Goal: Information Seeking & Learning: Learn about a topic

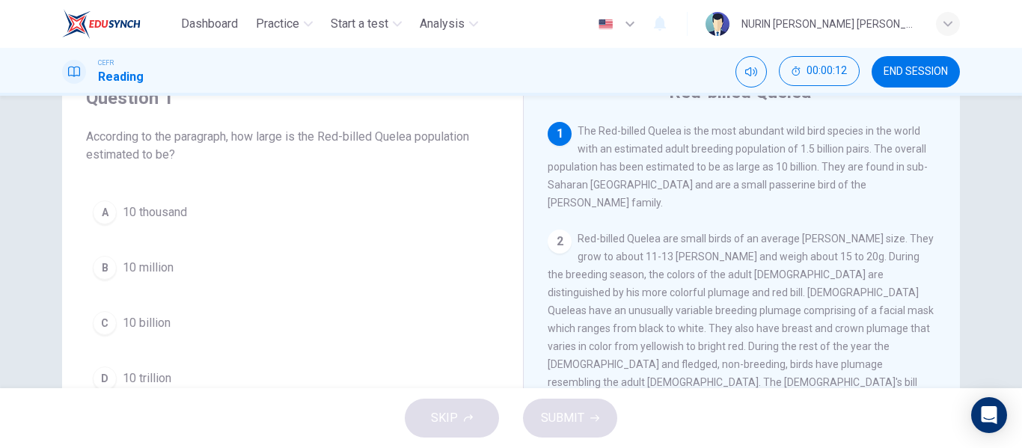
scroll to position [73, 0]
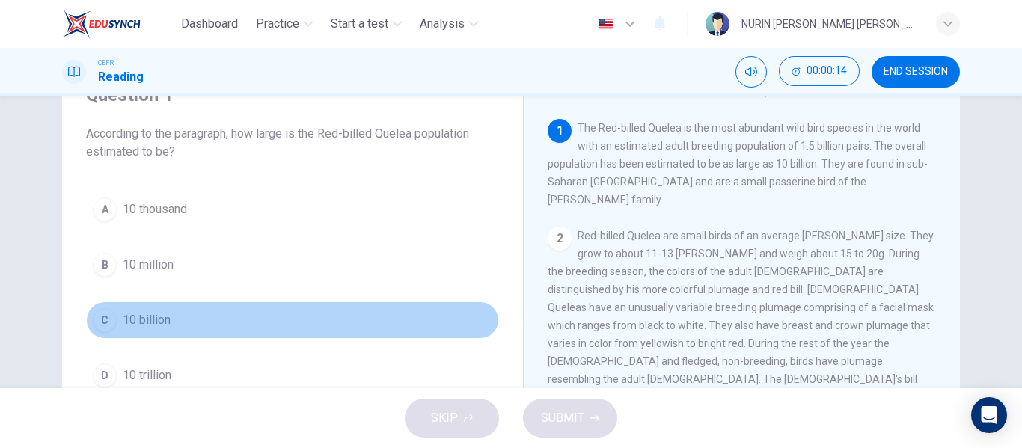
click at [123, 315] on span "10 billion" at bounding box center [147, 320] width 48 height 18
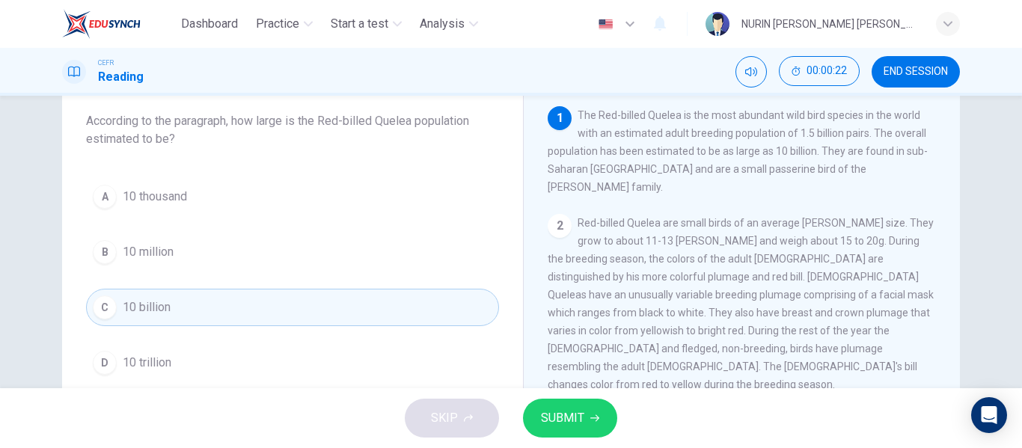
scroll to position [87, 0]
click at [582, 413] on span "SUBMIT" at bounding box center [562, 418] width 43 height 21
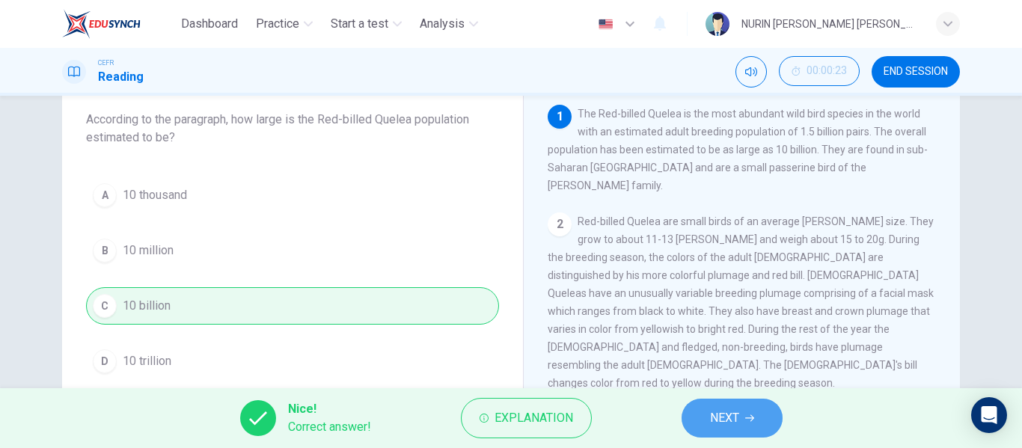
click at [717, 412] on span "NEXT" at bounding box center [724, 418] width 29 height 21
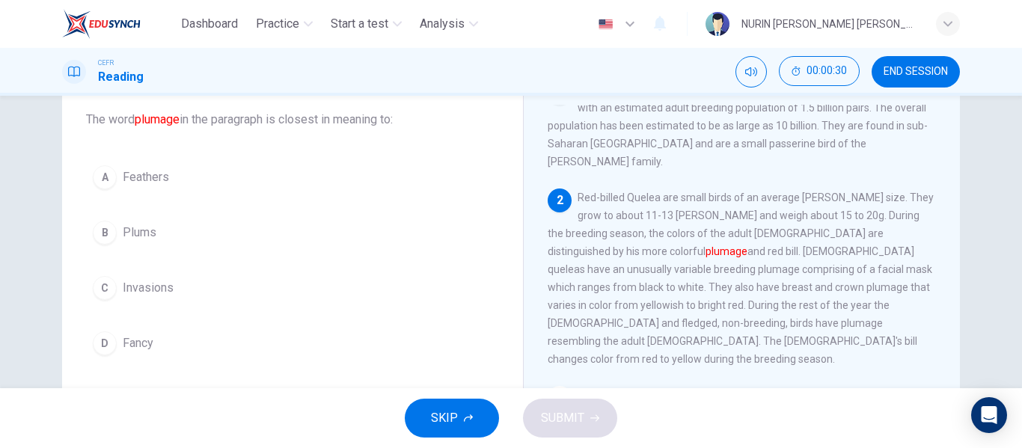
scroll to position [27, 0]
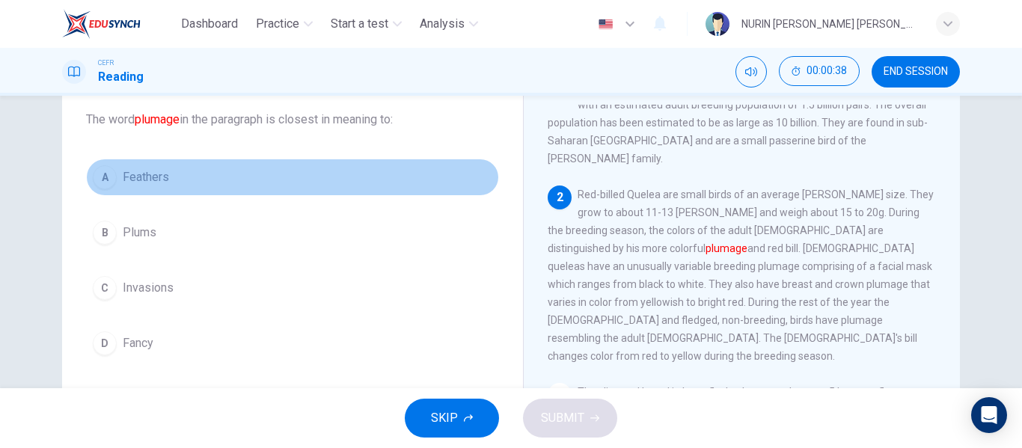
click at [137, 173] on span "Feathers" at bounding box center [146, 177] width 46 height 18
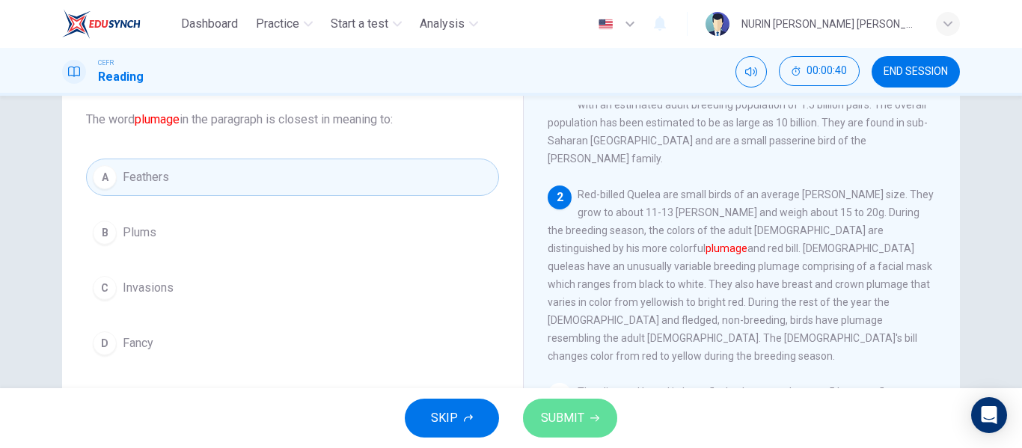
click at [553, 418] on span "SUBMIT" at bounding box center [562, 418] width 43 height 21
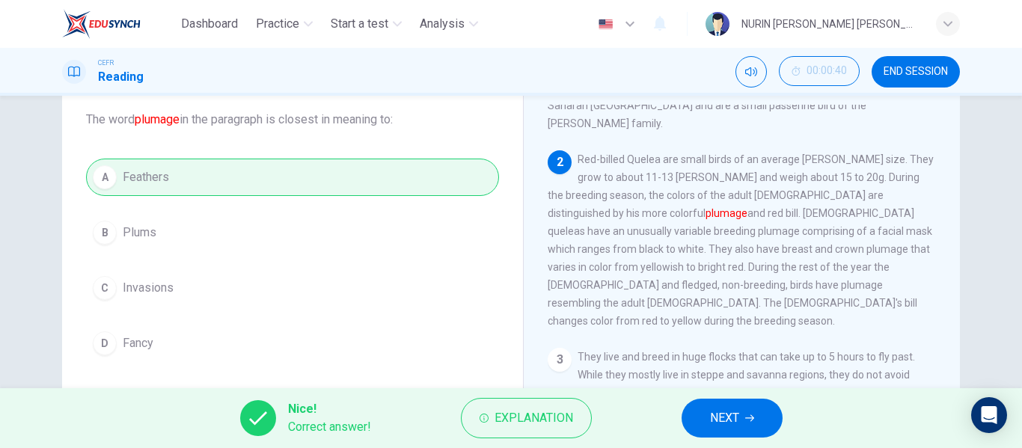
scroll to position [64, 0]
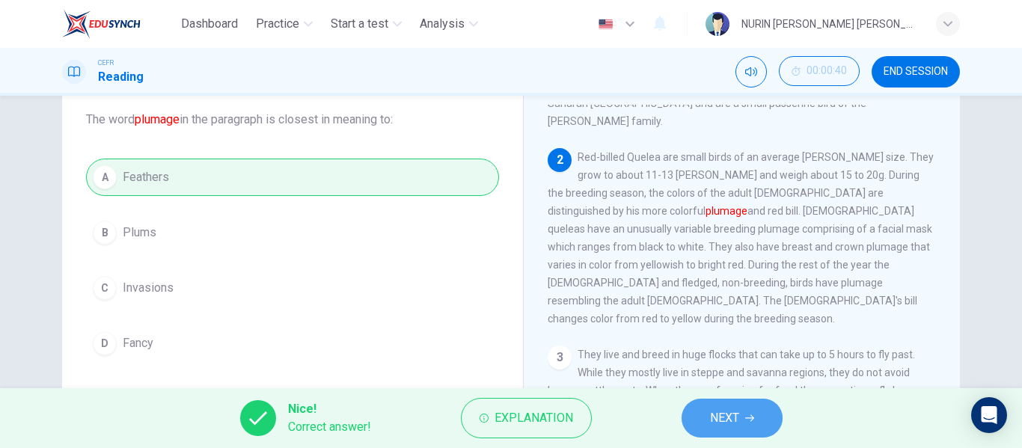
click at [735, 406] on button "NEXT" at bounding box center [731, 418] width 101 height 39
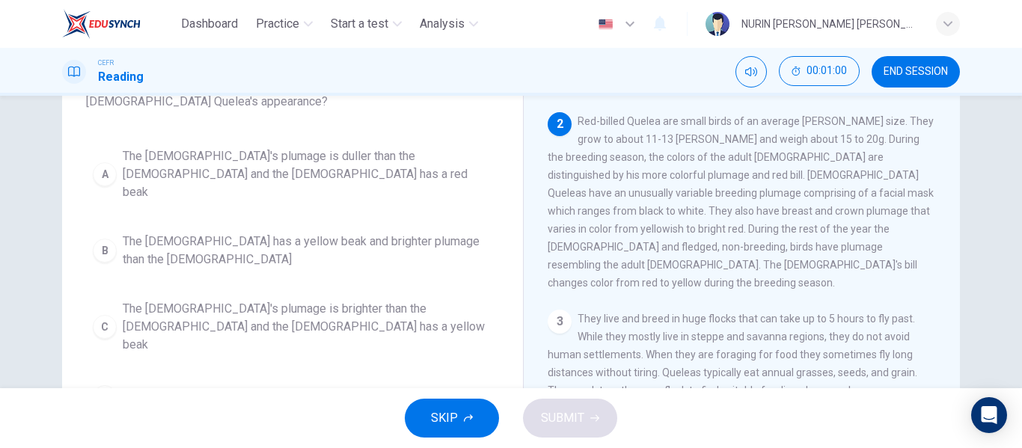
scroll to position [123, 0]
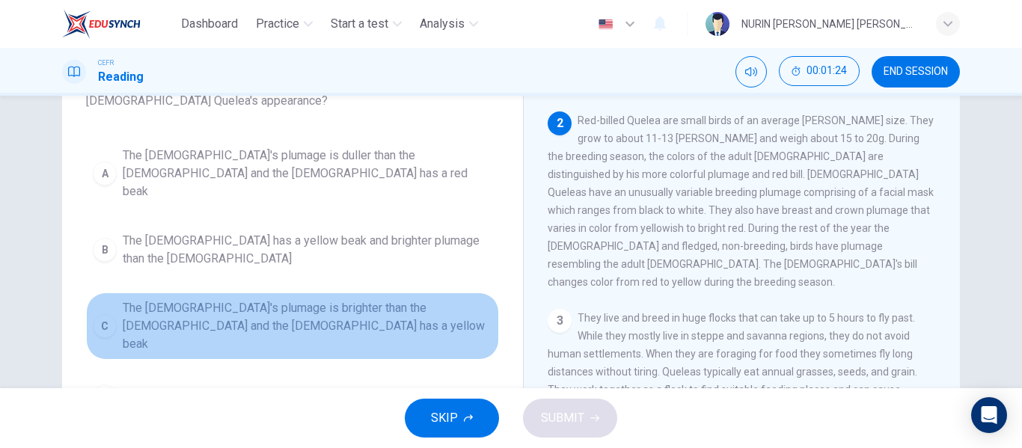
click at [310, 299] on span "The [DEMOGRAPHIC_DATA]'s plumage is brighter than the [DEMOGRAPHIC_DATA] and th…" at bounding box center [308, 326] width 370 height 54
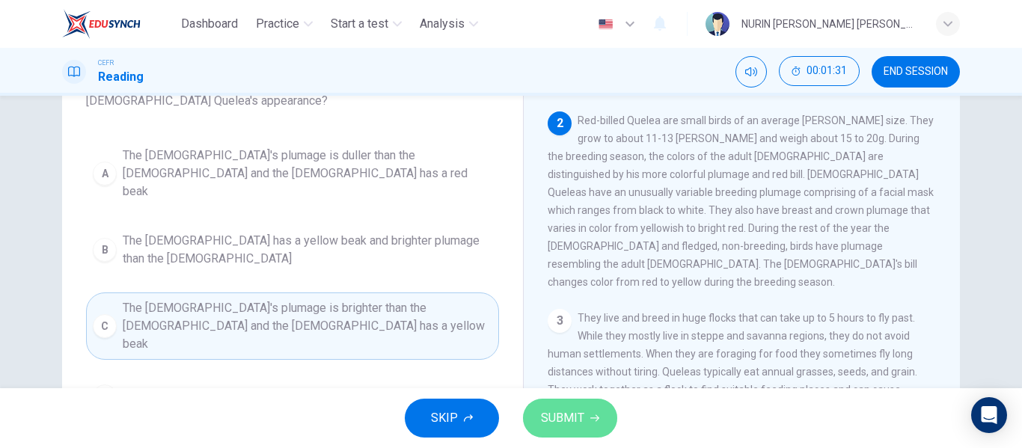
click at [599, 431] on button "SUBMIT" at bounding box center [570, 418] width 94 height 39
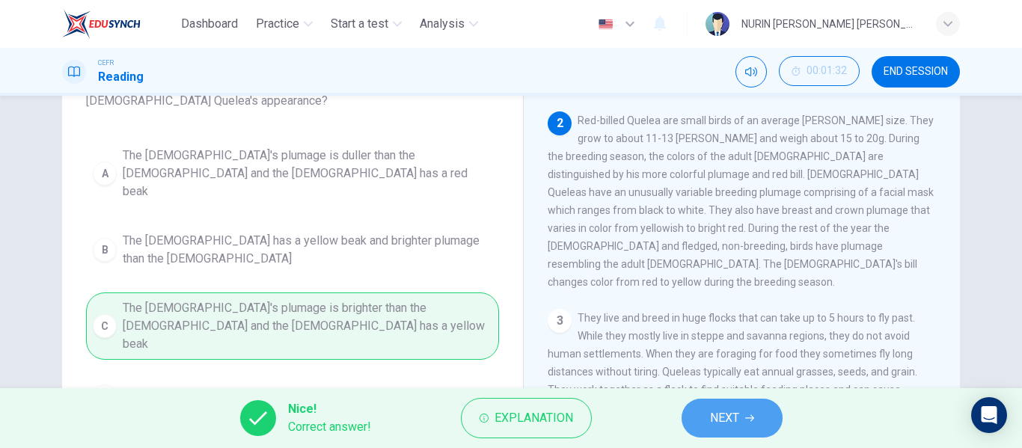
click at [726, 410] on span "NEXT" at bounding box center [724, 418] width 29 height 21
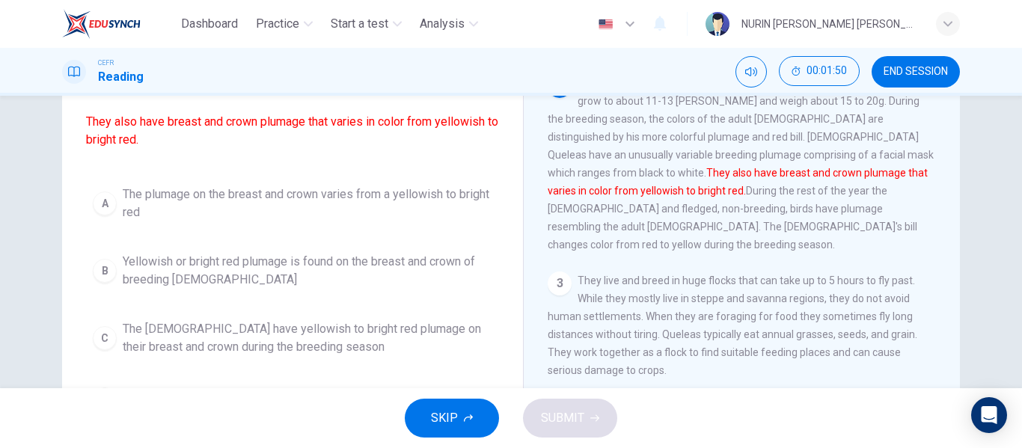
scroll to position [135, 0]
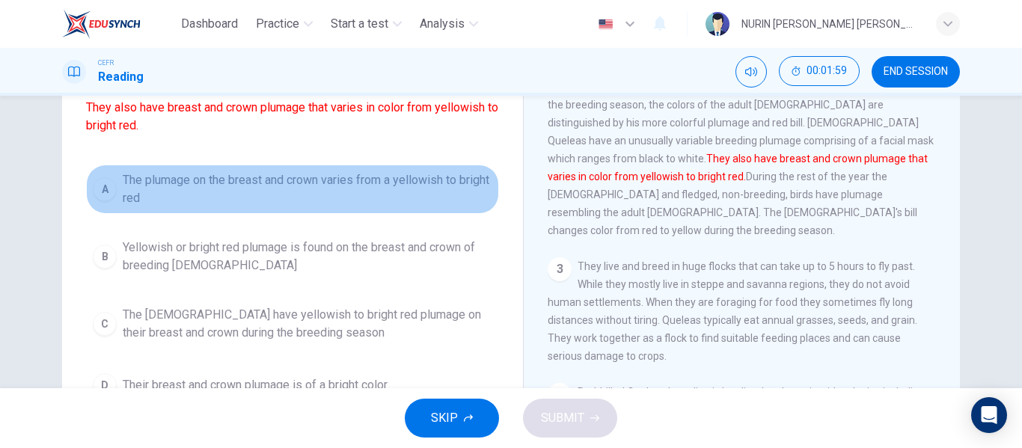
click at [203, 191] on span "The plumage on the breast and crown varies from a yellowish to bright red" at bounding box center [308, 189] width 370 height 36
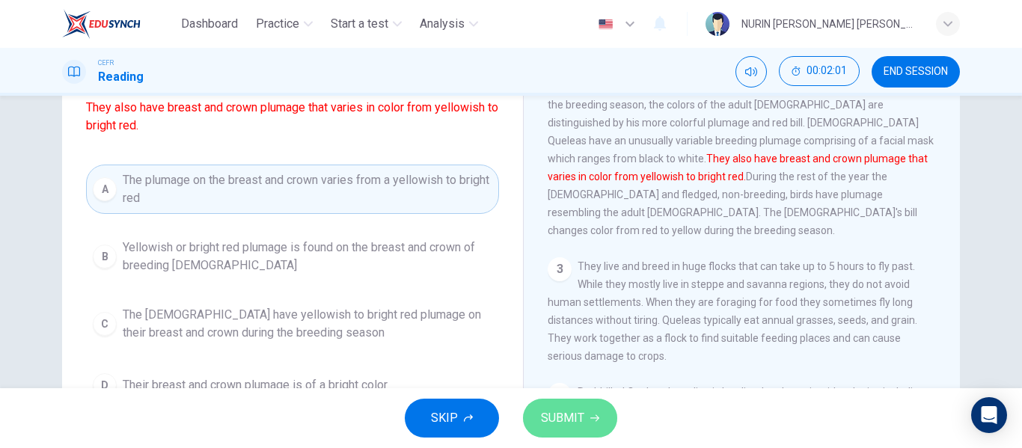
click at [577, 425] on span "SUBMIT" at bounding box center [562, 418] width 43 height 21
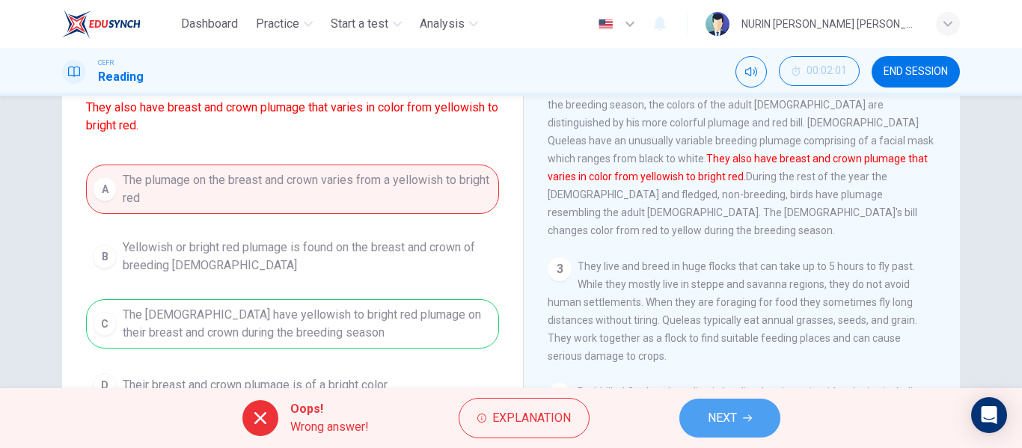
click at [744, 408] on button "NEXT" at bounding box center [729, 418] width 101 height 39
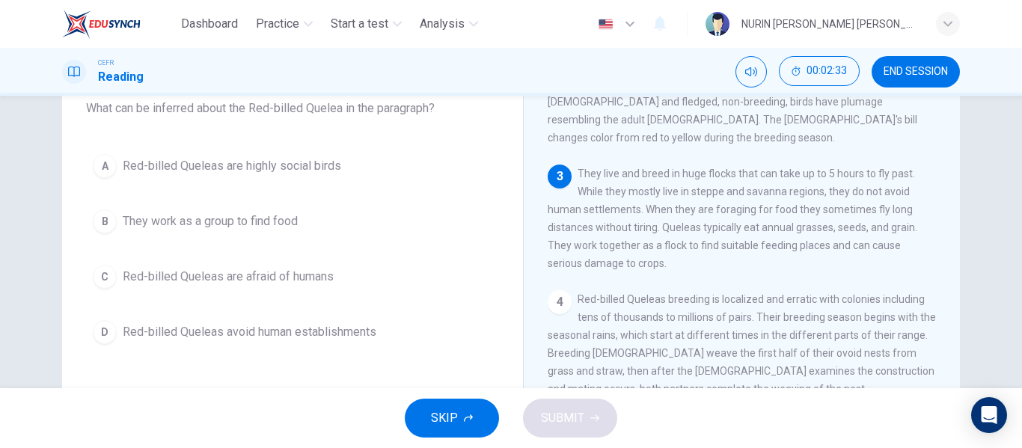
scroll to position [99, 0]
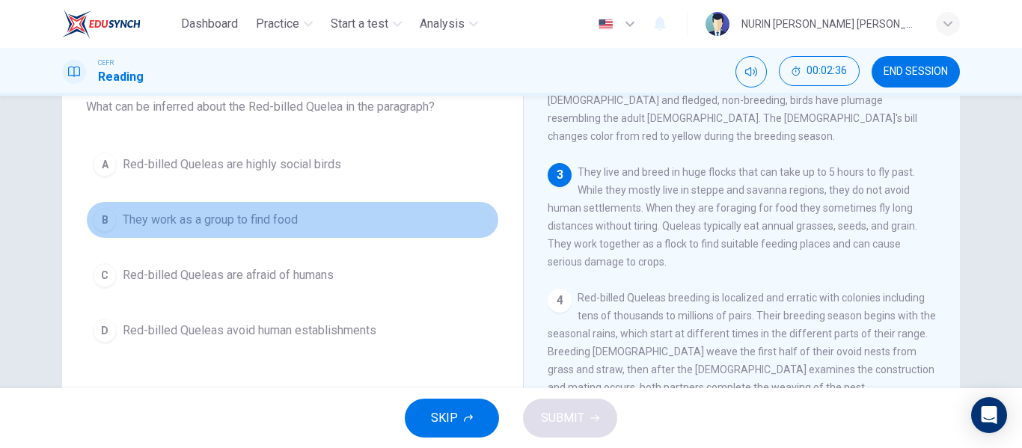
click at [221, 217] on span "They work as a group to find food" at bounding box center [210, 220] width 175 height 18
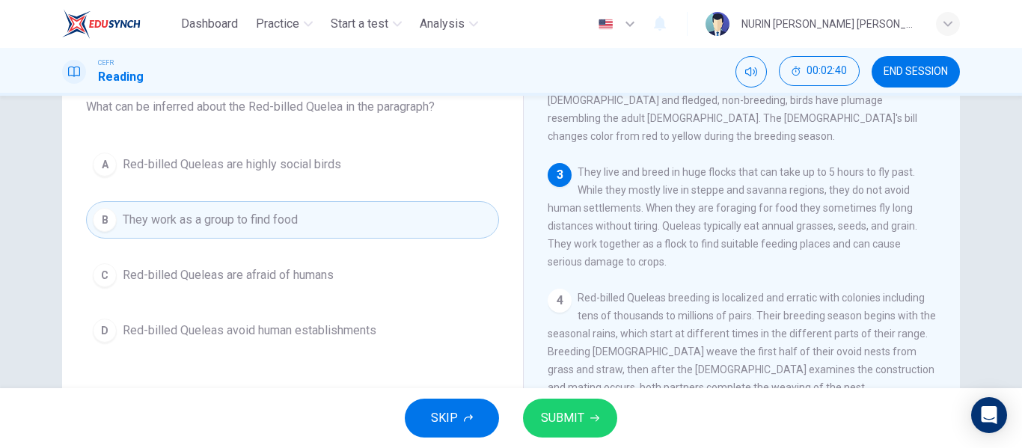
click at [573, 410] on span "SUBMIT" at bounding box center [562, 418] width 43 height 21
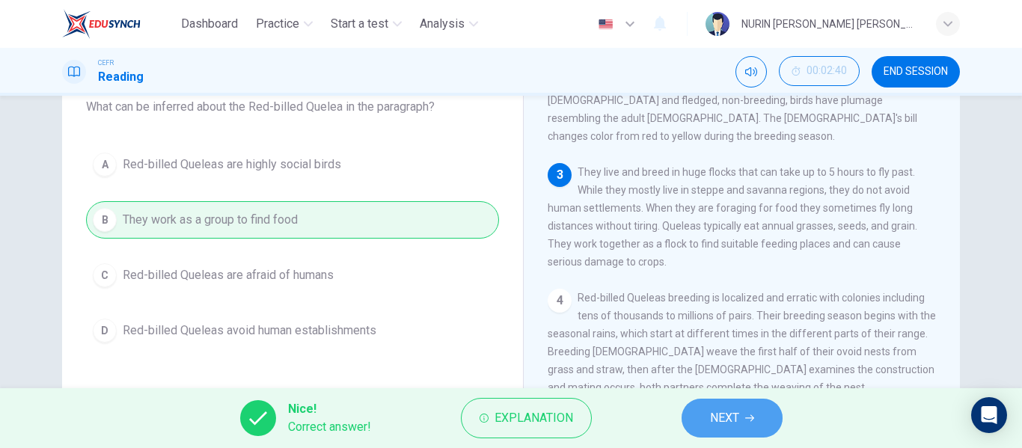
click at [729, 413] on span "NEXT" at bounding box center [724, 418] width 29 height 21
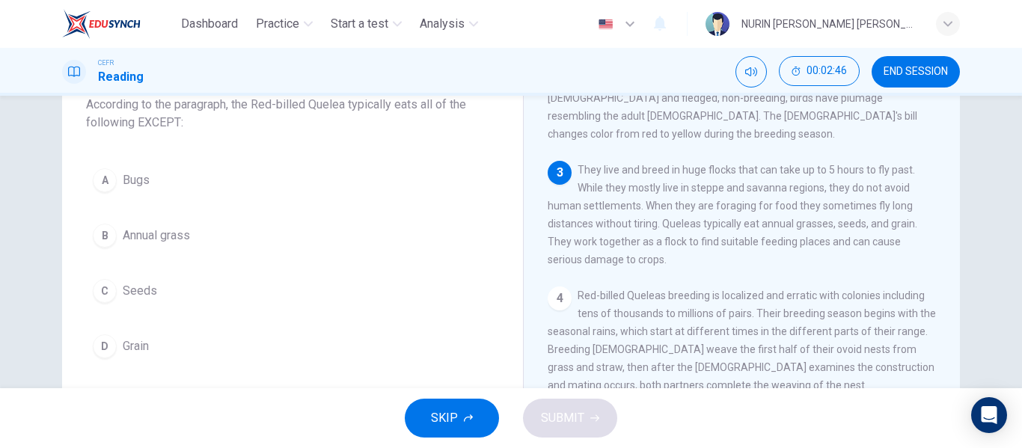
scroll to position [105, 0]
click at [124, 171] on span "Bugs" at bounding box center [136, 177] width 27 height 18
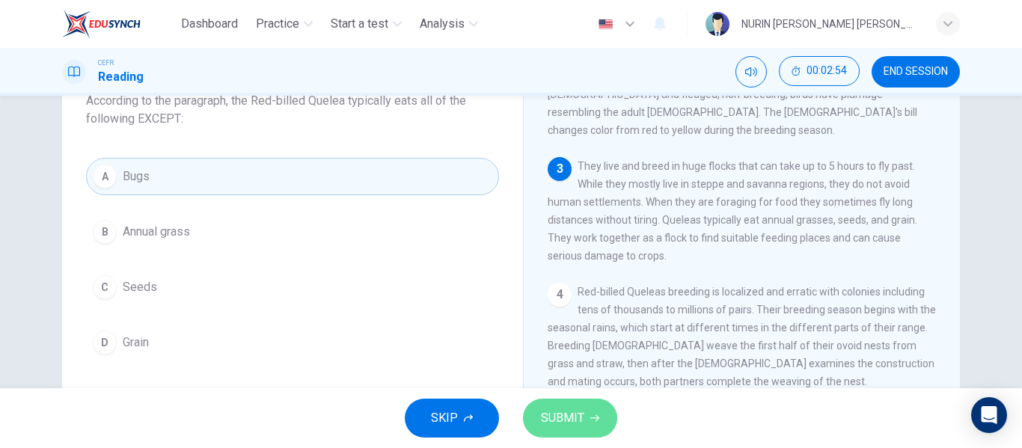
click at [565, 408] on span "SUBMIT" at bounding box center [562, 418] width 43 height 21
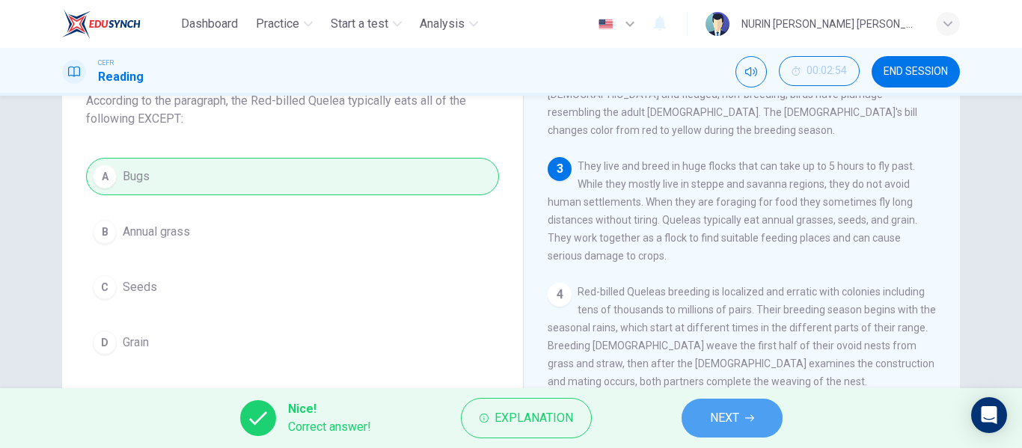
click at [749, 419] on icon "button" at bounding box center [749, 418] width 9 height 9
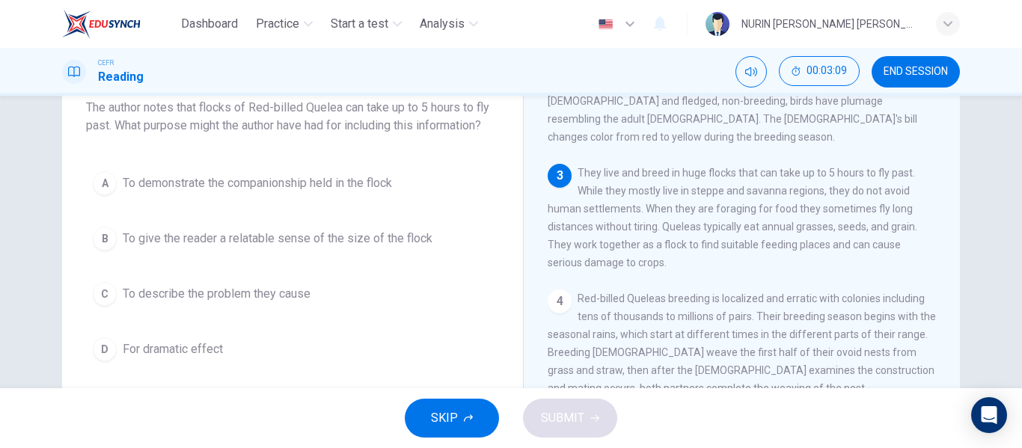
scroll to position [100, 0]
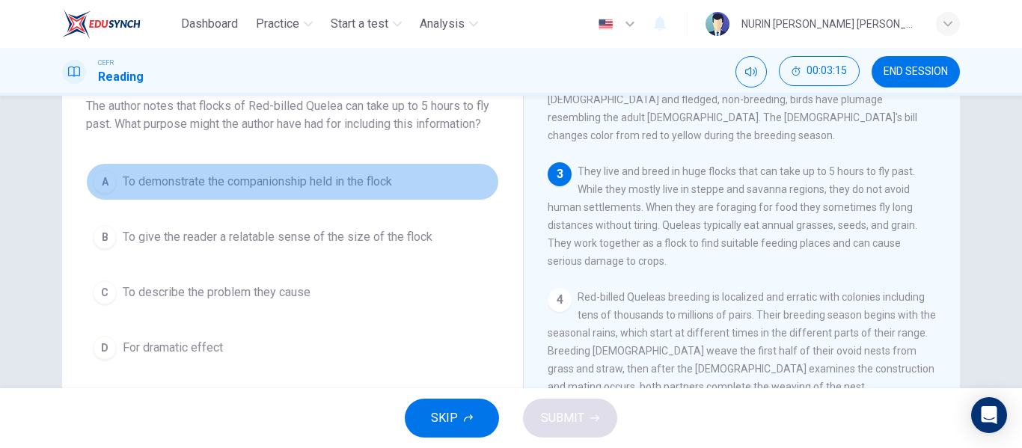
click at [191, 186] on span "To demonstrate the companionship held in the flock" at bounding box center [257, 182] width 269 height 18
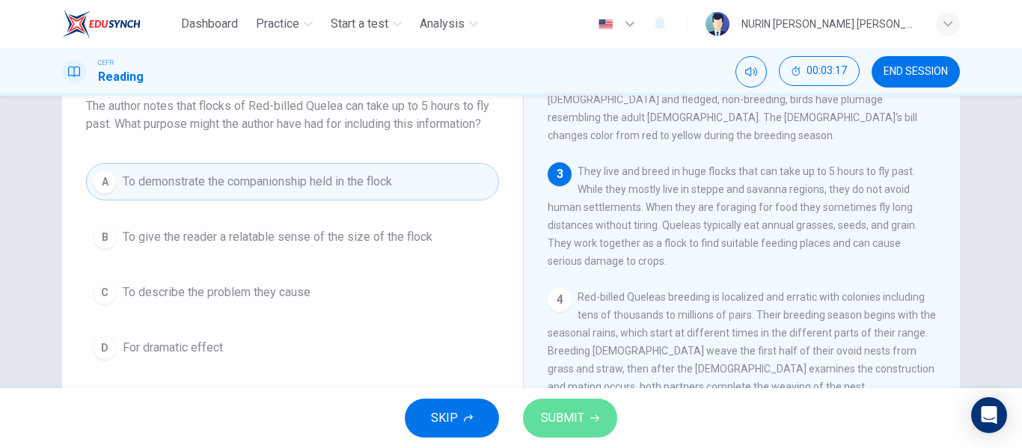
click at [561, 408] on span "SUBMIT" at bounding box center [562, 418] width 43 height 21
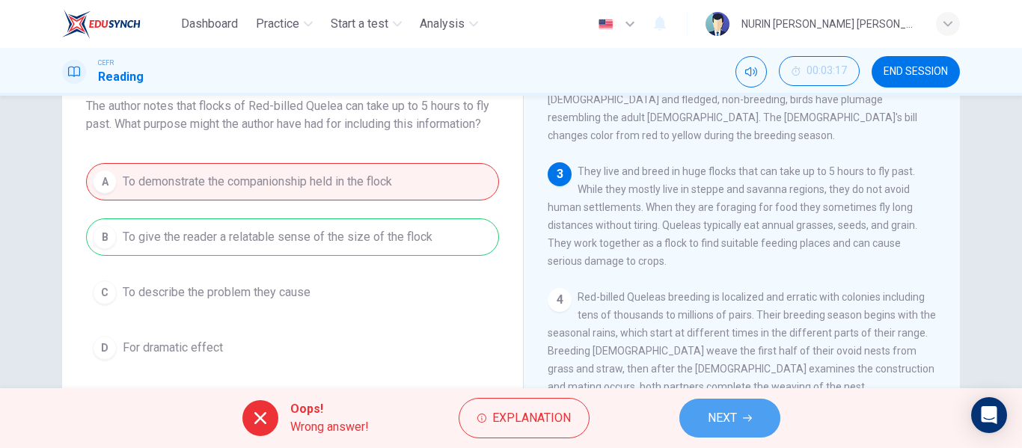
click at [721, 411] on span "NEXT" at bounding box center [722, 418] width 29 height 21
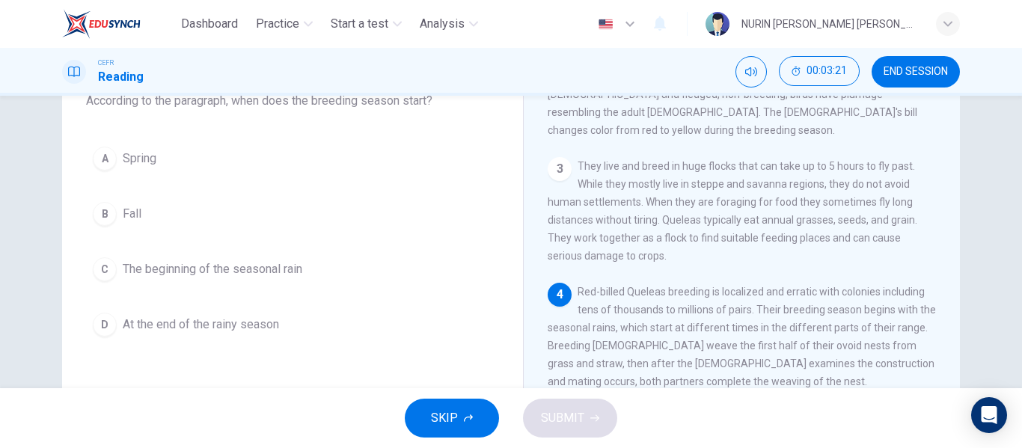
scroll to position [114, 0]
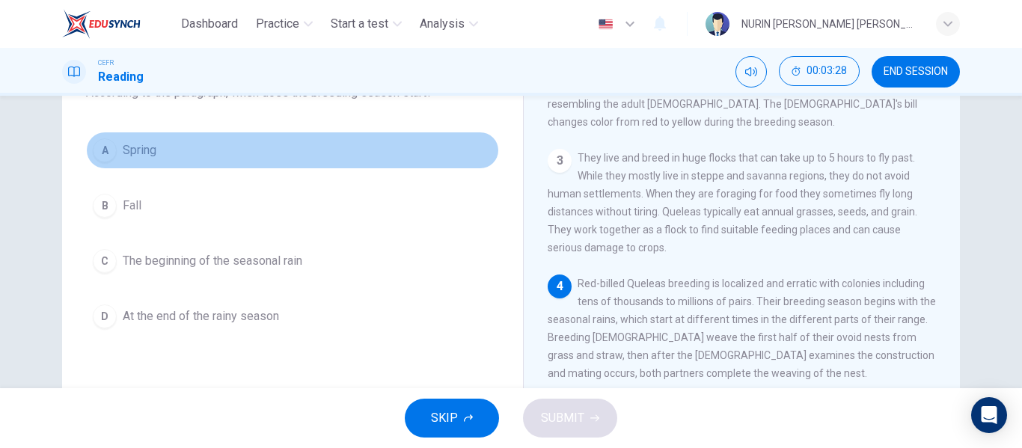
click at [129, 136] on button "A Spring" at bounding box center [292, 150] width 413 height 37
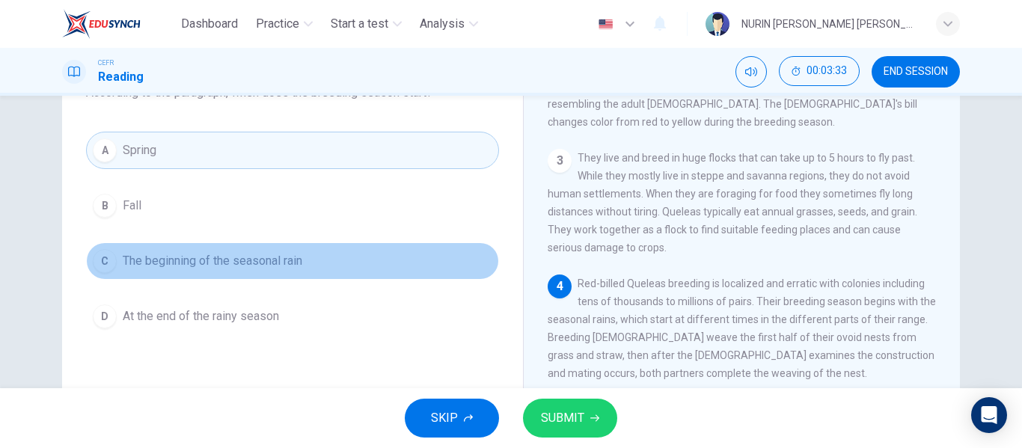
click at [218, 260] on span "The beginning of the seasonal rain" at bounding box center [213, 261] width 180 height 18
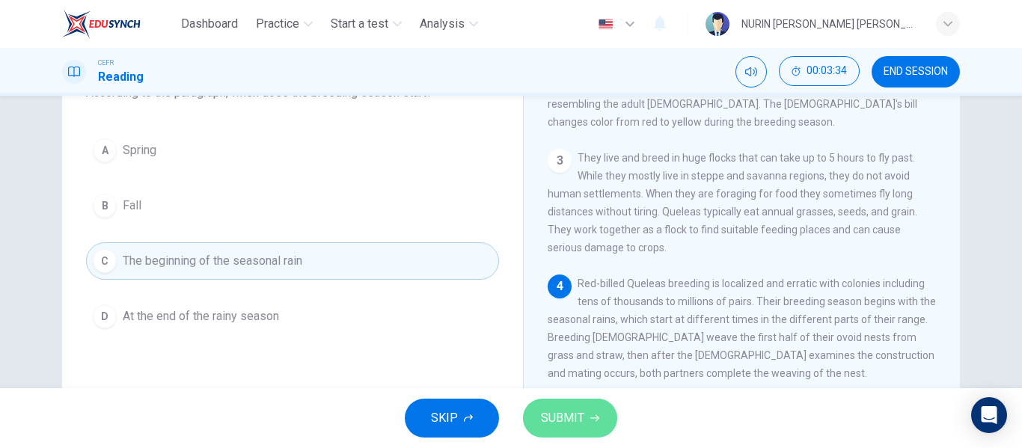
click at [598, 406] on button "SUBMIT" at bounding box center [570, 418] width 94 height 39
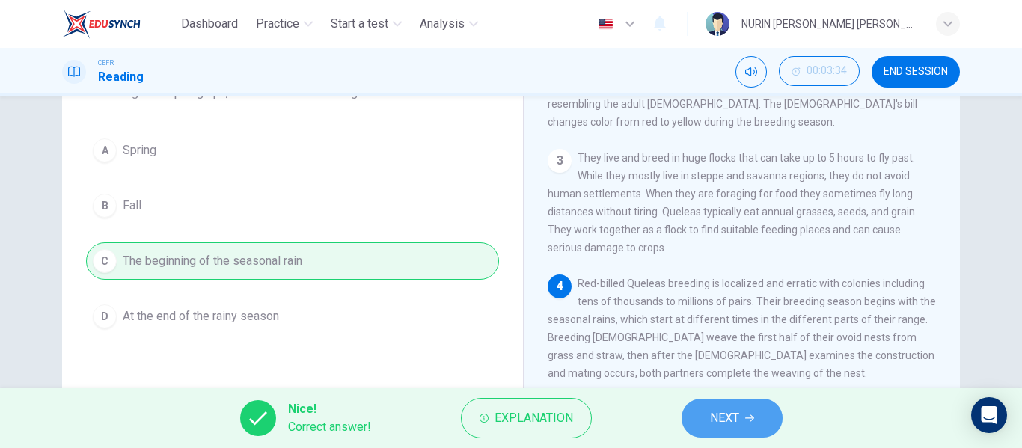
click at [719, 425] on span "NEXT" at bounding box center [724, 418] width 29 height 21
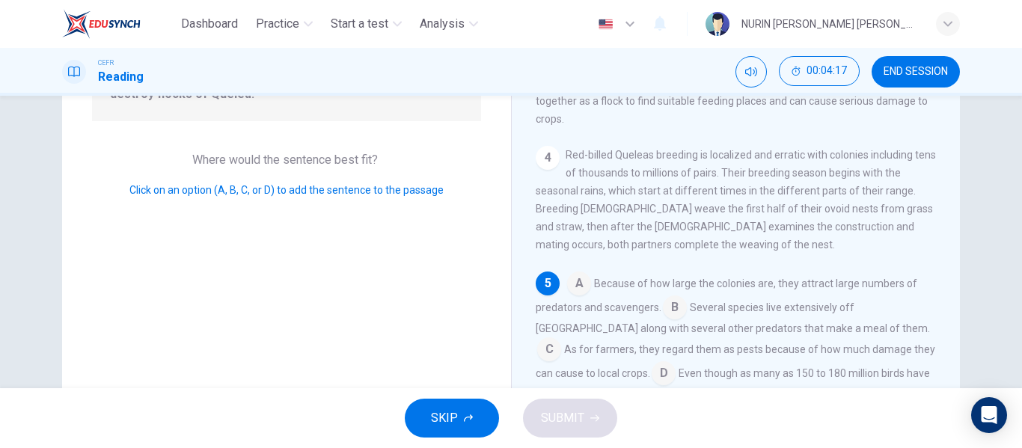
scroll to position [206, 0]
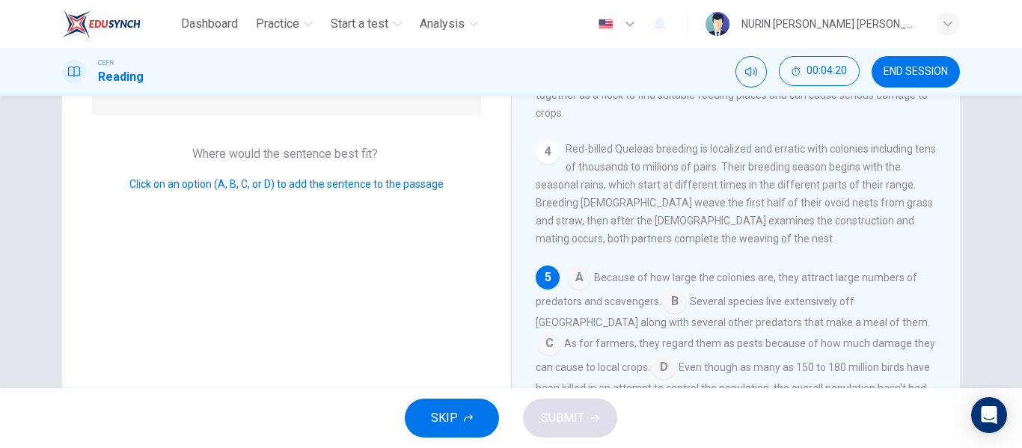
click at [652, 357] on input at bounding box center [664, 369] width 24 height 24
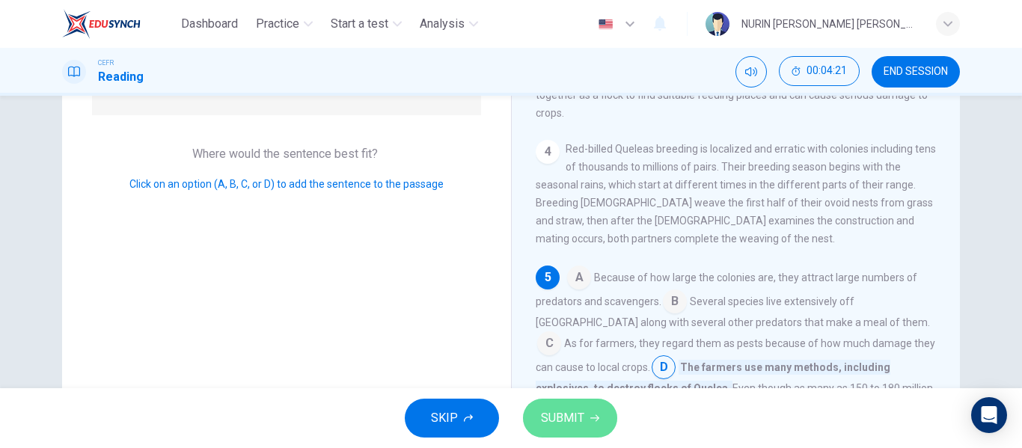
click at [590, 422] on icon "button" at bounding box center [594, 418] width 9 height 9
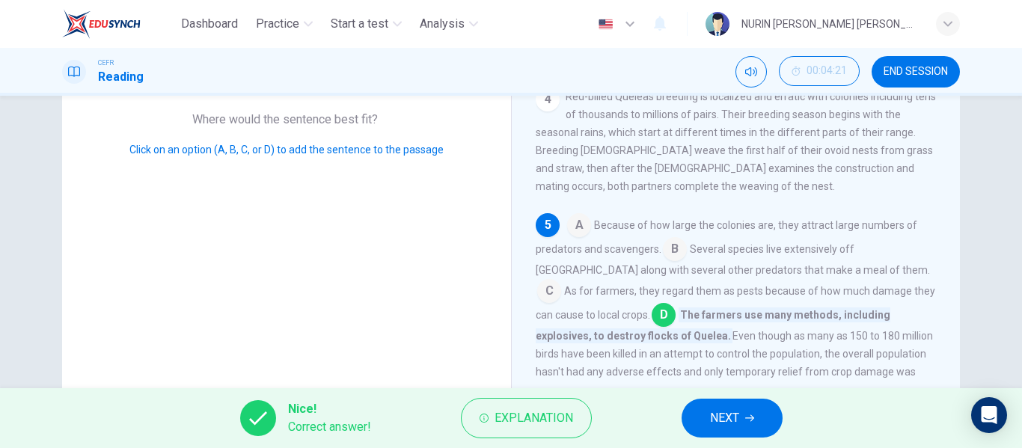
scroll to position [244, 0]
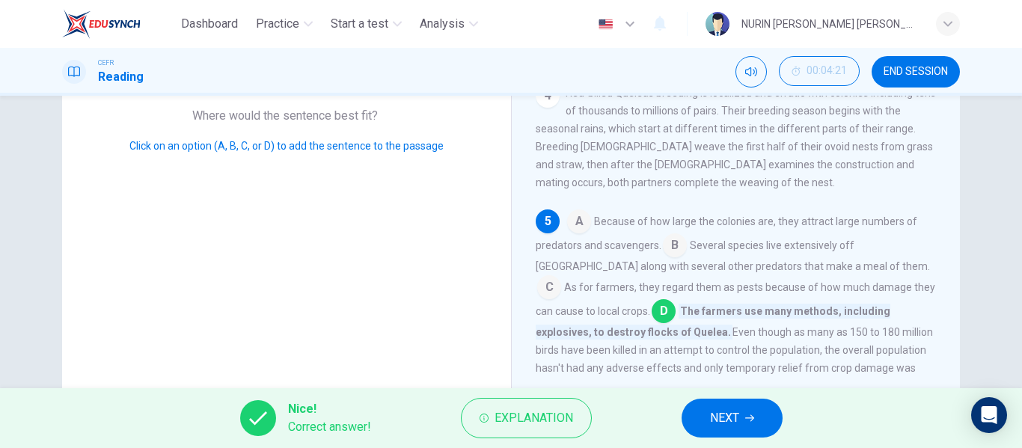
click at [746, 418] on icon "button" at bounding box center [749, 418] width 9 height 7
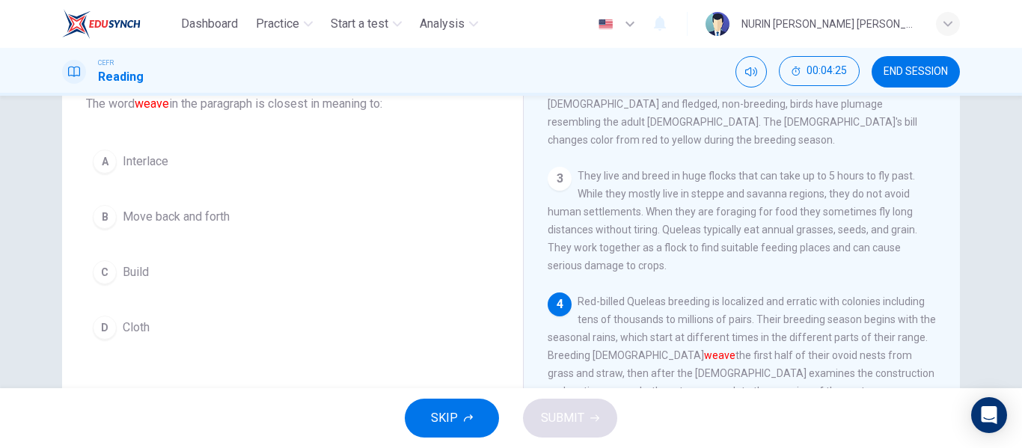
scroll to position [234, 0]
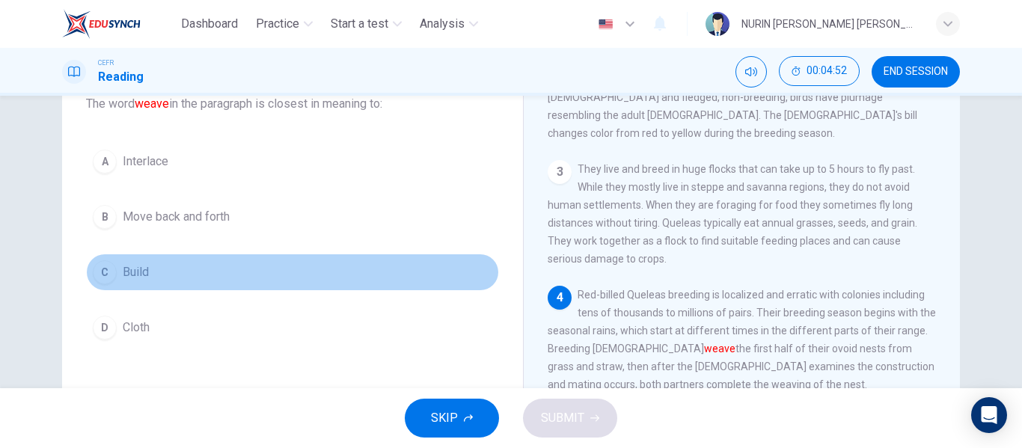
click at [113, 271] on button "C Build" at bounding box center [292, 272] width 413 height 37
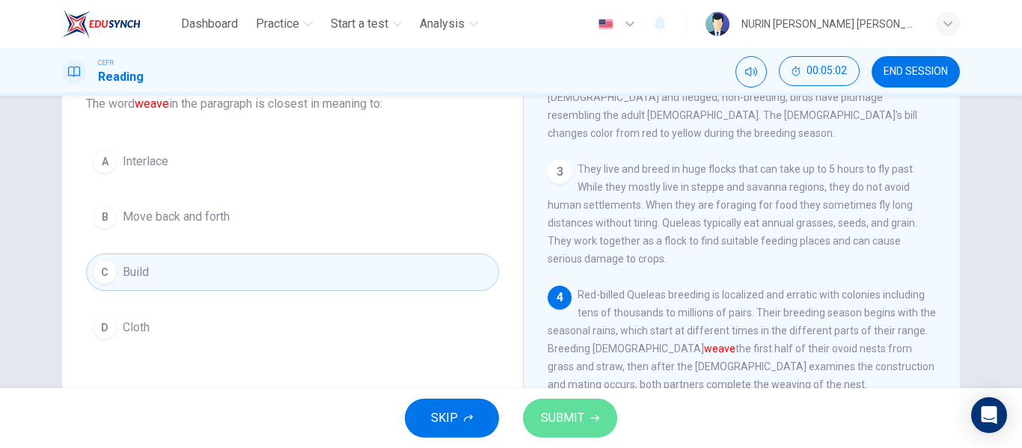
click at [559, 416] on span "SUBMIT" at bounding box center [562, 418] width 43 height 21
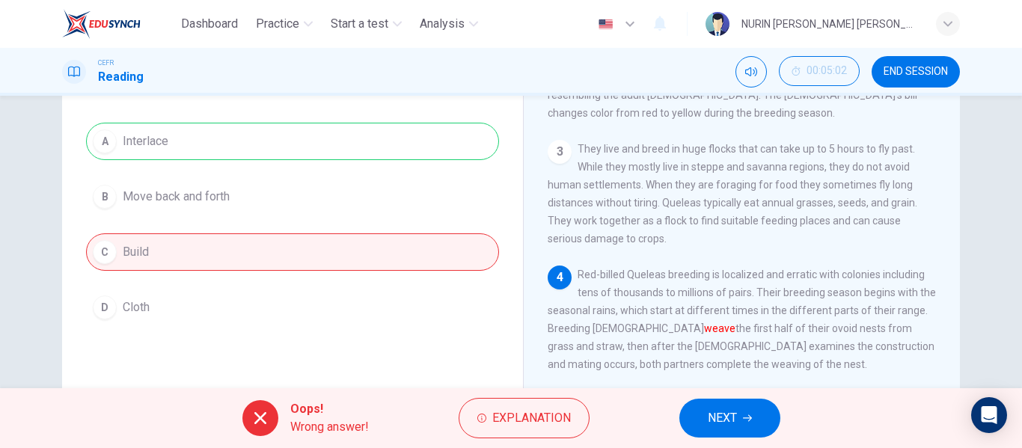
scroll to position [124, 0]
click at [745, 429] on button "NEXT" at bounding box center [729, 418] width 101 height 39
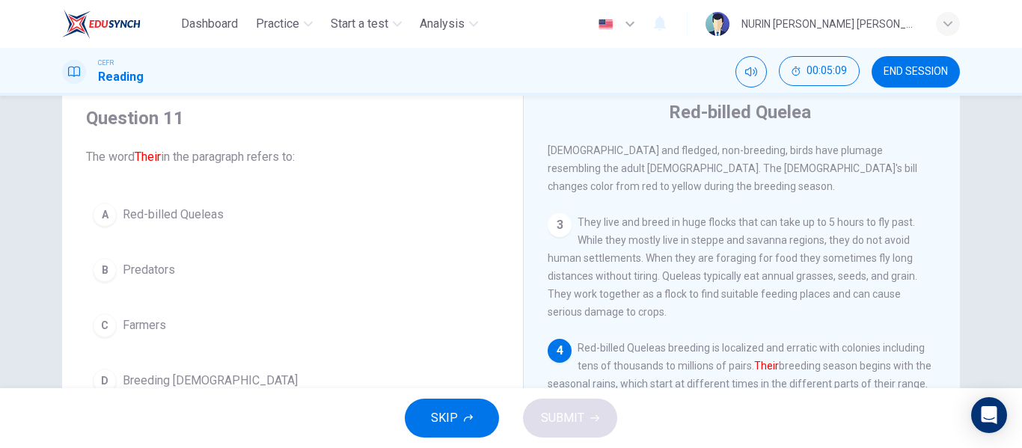
scroll to position [49, 0]
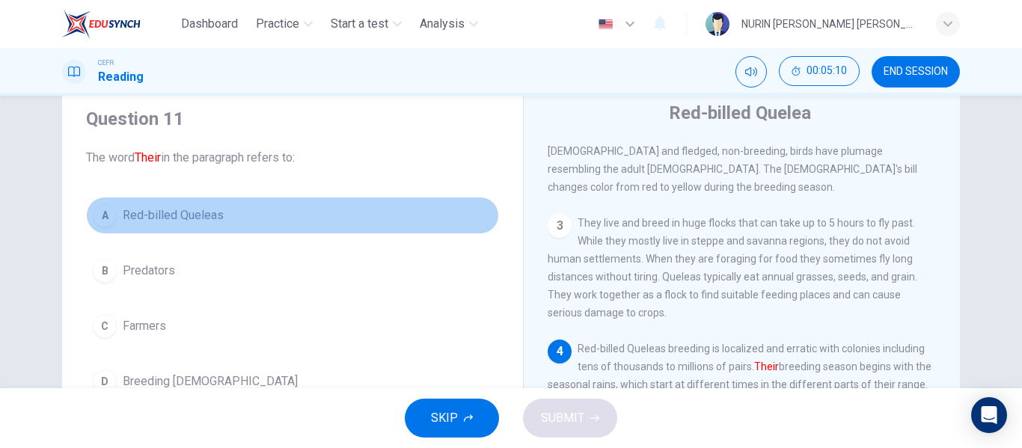
click at [178, 215] on span "Red-billed Queleas" at bounding box center [173, 215] width 101 height 18
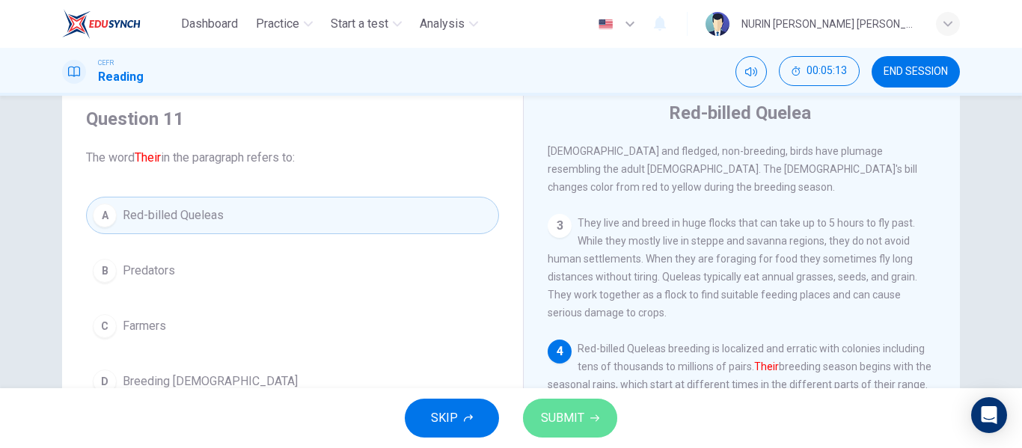
click at [551, 411] on span "SUBMIT" at bounding box center [562, 418] width 43 height 21
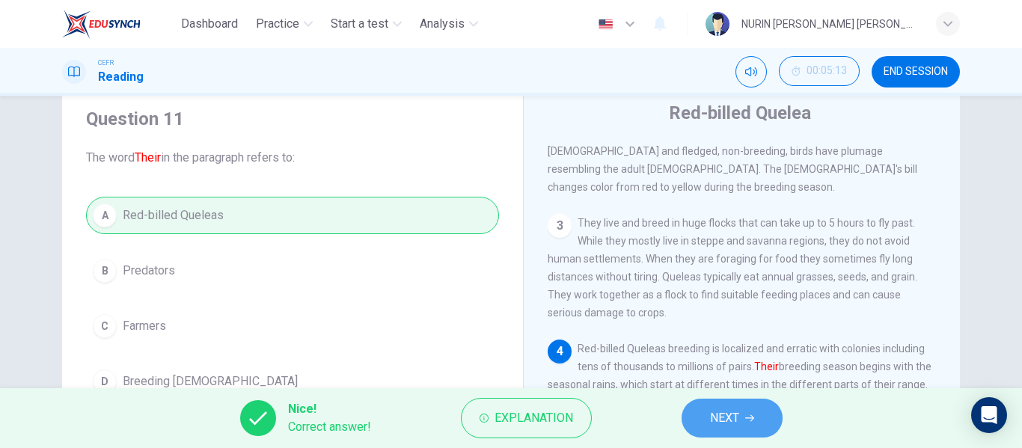
click at [744, 406] on button "NEXT" at bounding box center [731, 418] width 101 height 39
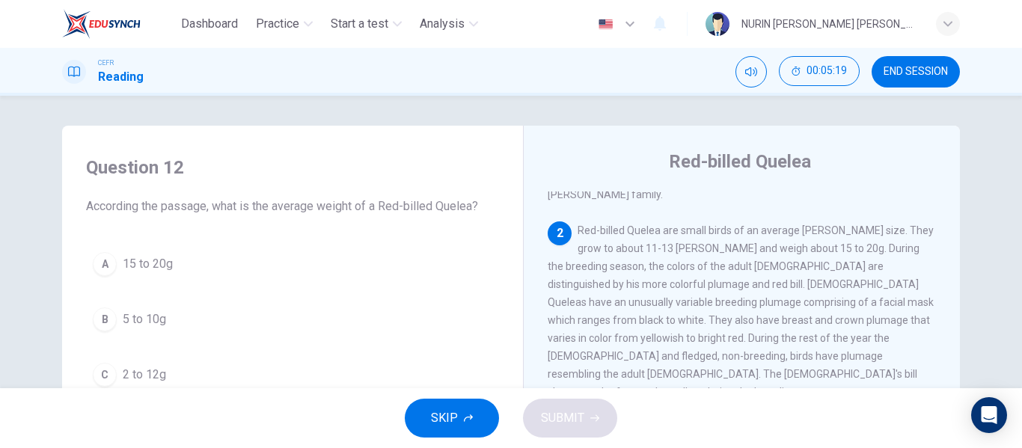
scroll to position [79, 0]
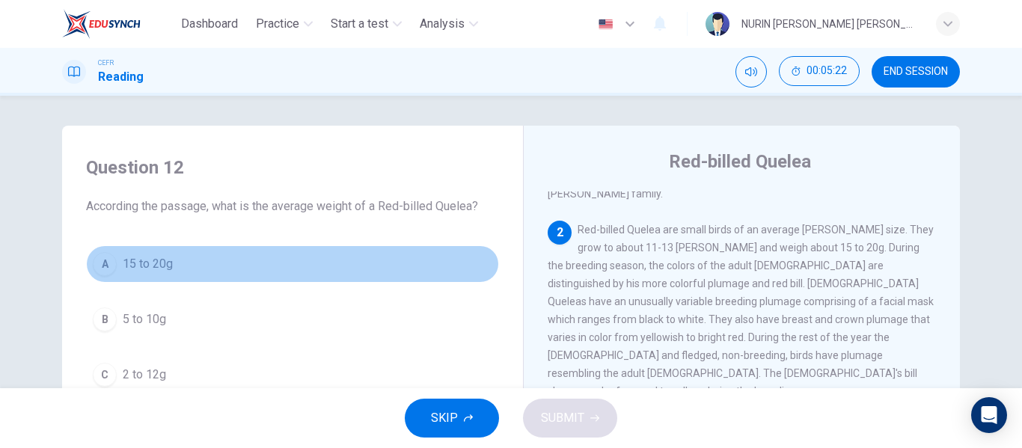
click at [123, 263] on span "15 to 20g" at bounding box center [148, 264] width 50 height 18
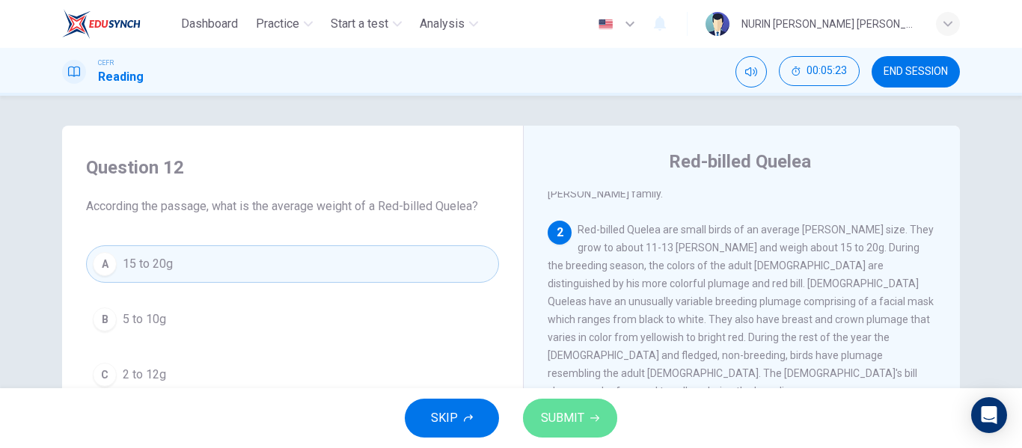
click at [578, 414] on span "SUBMIT" at bounding box center [562, 418] width 43 height 21
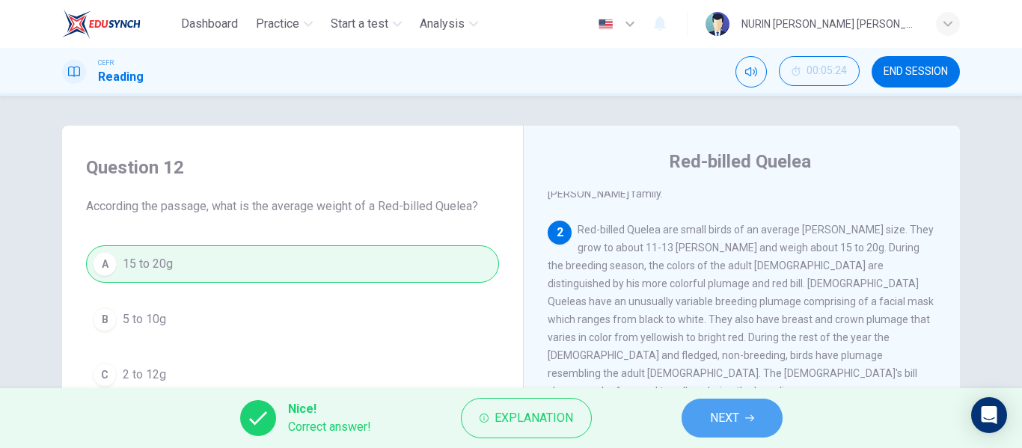
click at [726, 417] on span "NEXT" at bounding box center [724, 418] width 29 height 21
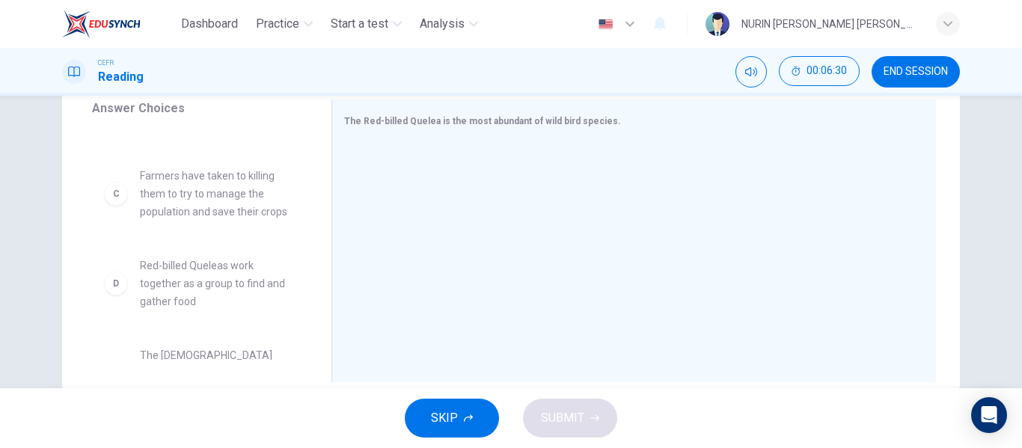
scroll to position [137, 0]
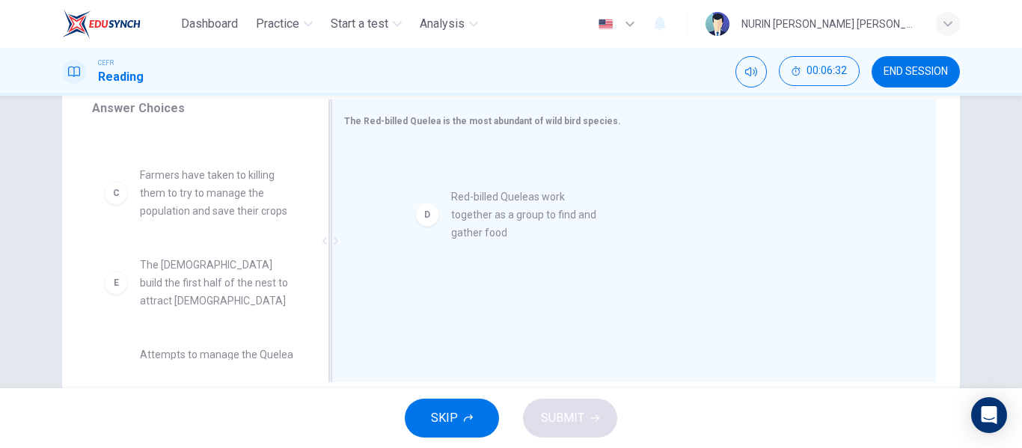
drag, startPoint x: 177, startPoint y: 298, endPoint x: 504, endPoint y: 212, distance: 338.7
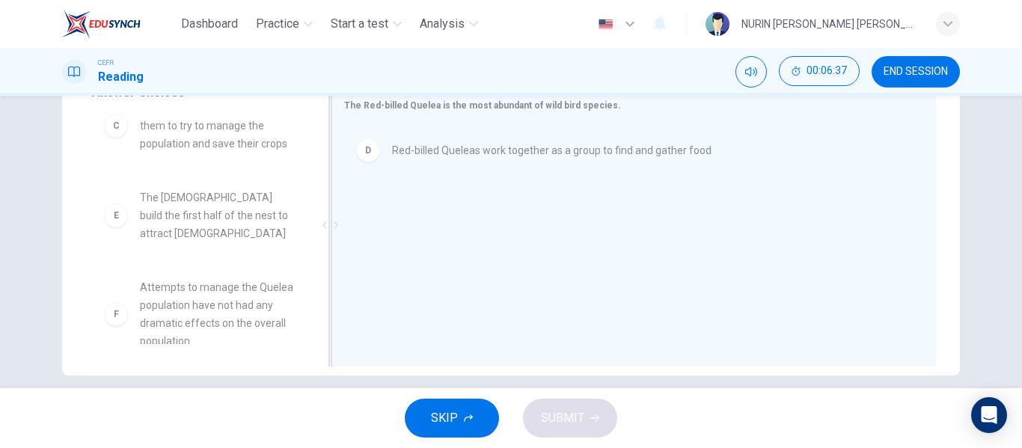
scroll to position [0, 0]
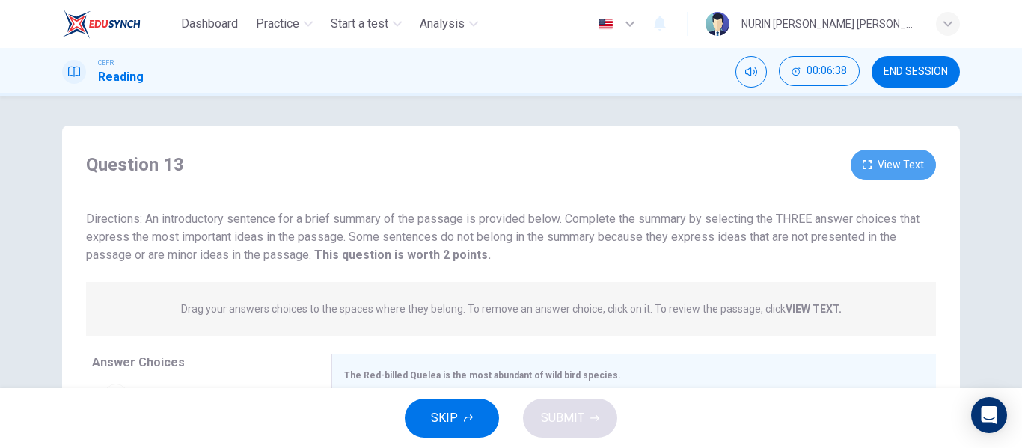
click at [871, 158] on button "View Text" at bounding box center [892, 165] width 85 height 31
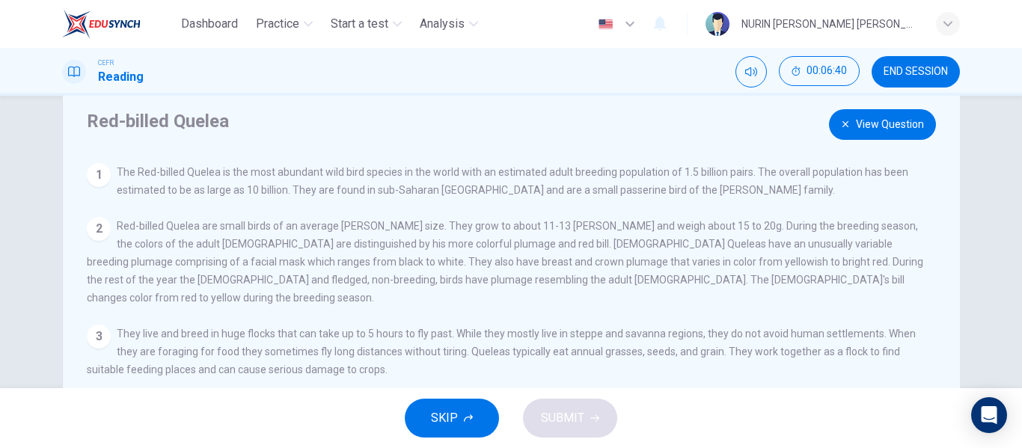
scroll to position [41, 0]
click at [873, 132] on button "View Question" at bounding box center [882, 123] width 107 height 31
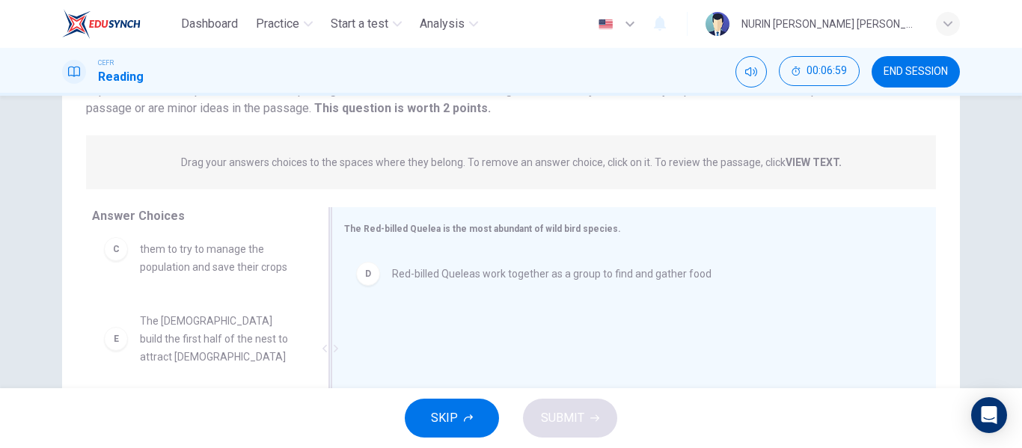
scroll to position [0, 0]
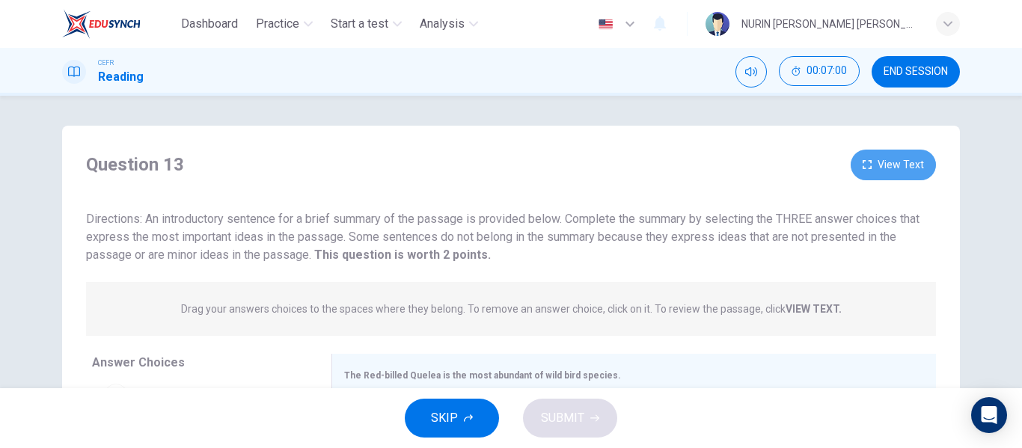
click at [903, 161] on button "View Text" at bounding box center [892, 165] width 85 height 31
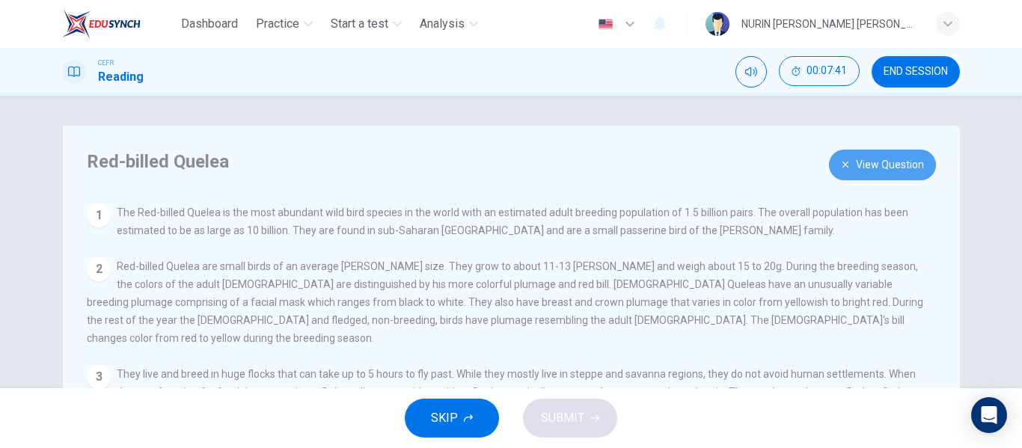
click at [854, 162] on button "View Question" at bounding box center [882, 165] width 107 height 31
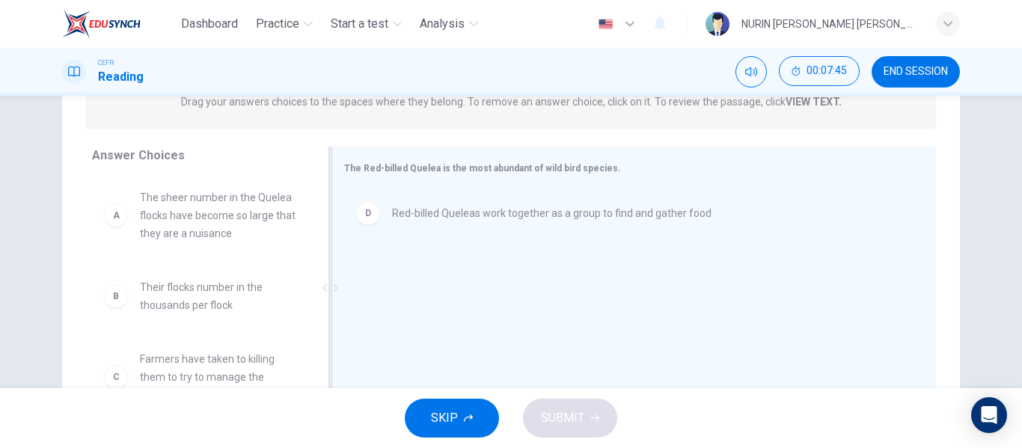
scroll to position [208, 0]
click at [207, 219] on span "The sheer number in the Quelea flocks have become so large that they are a nuis…" at bounding box center [218, 215] width 156 height 54
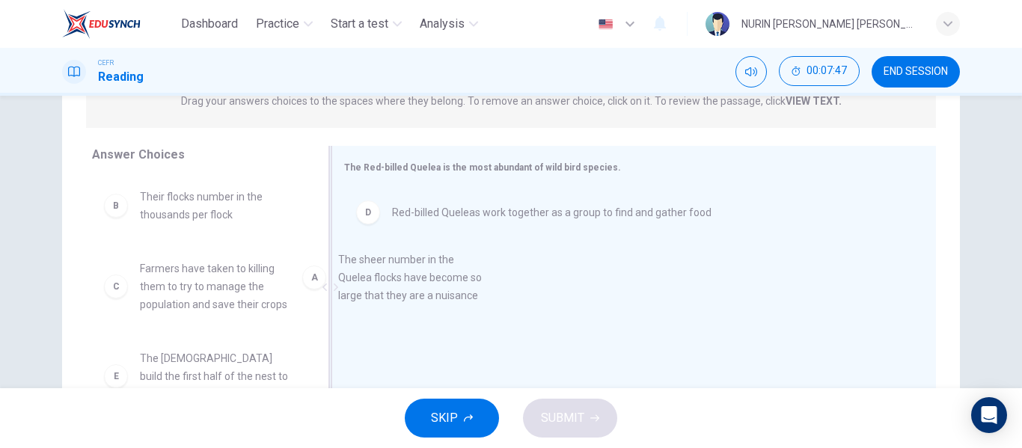
drag, startPoint x: 207, startPoint y: 219, endPoint x: 517, endPoint y: 278, distance: 315.3
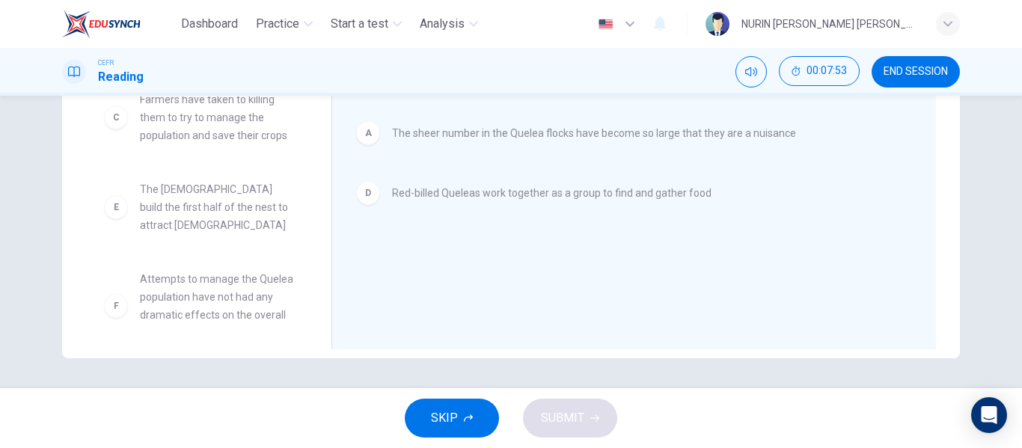
scroll to position [99, 0]
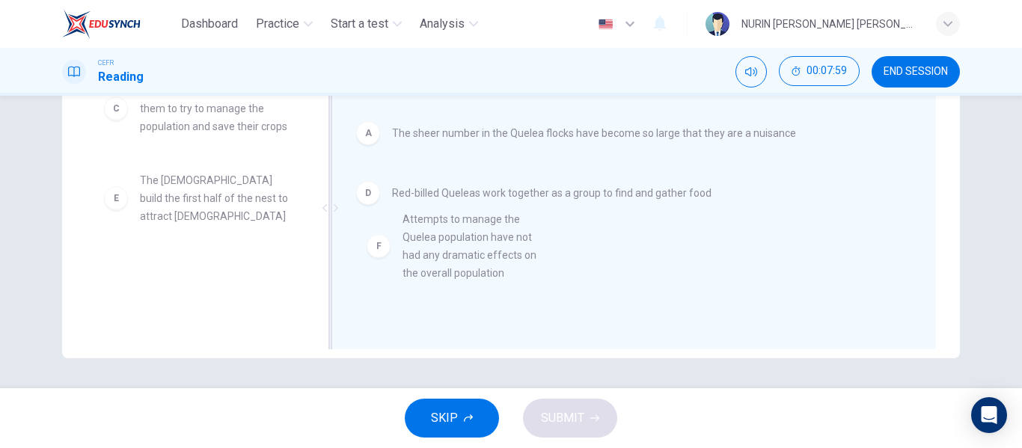
drag, startPoint x: 232, startPoint y: 280, endPoint x: 524, endPoint y: 240, distance: 294.5
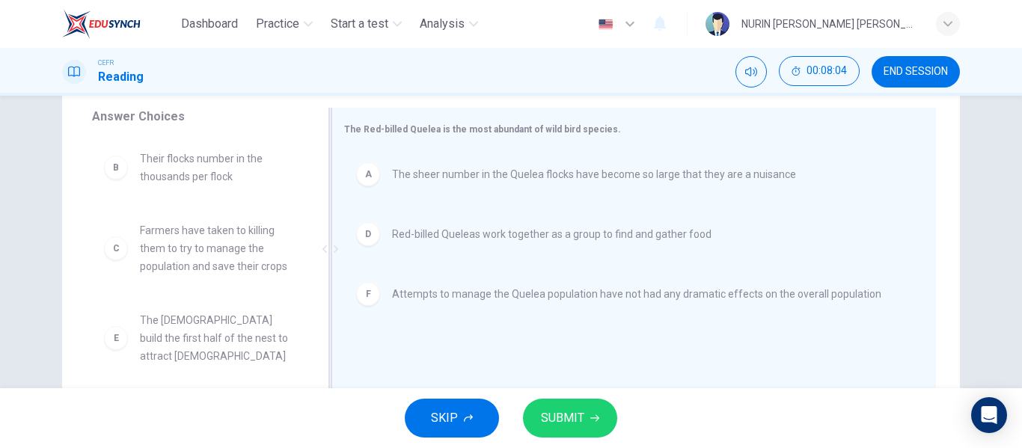
scroll to position [287, 0]
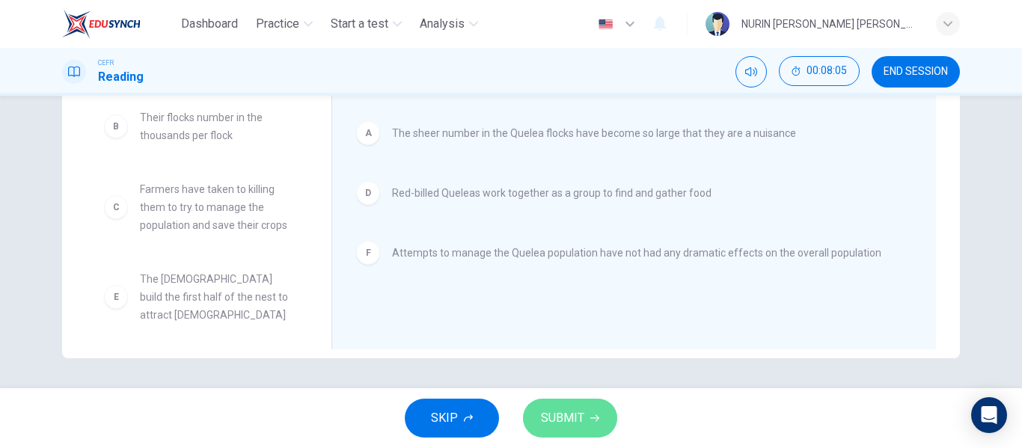
click at [602, 410] on button "SUBMIT" at bounding box center [570, 418] width 94 height 39
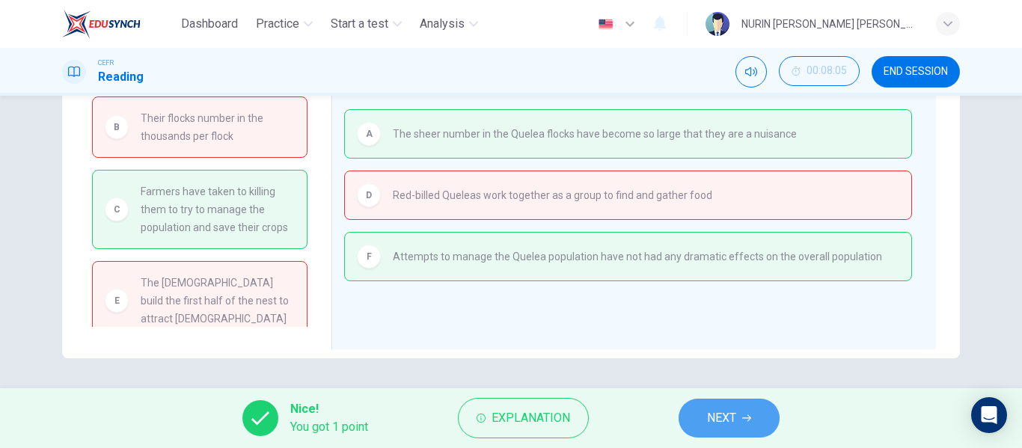
click at [720, 419] on span "NEXT" at bounding box center [721, 418] width 29 height 21
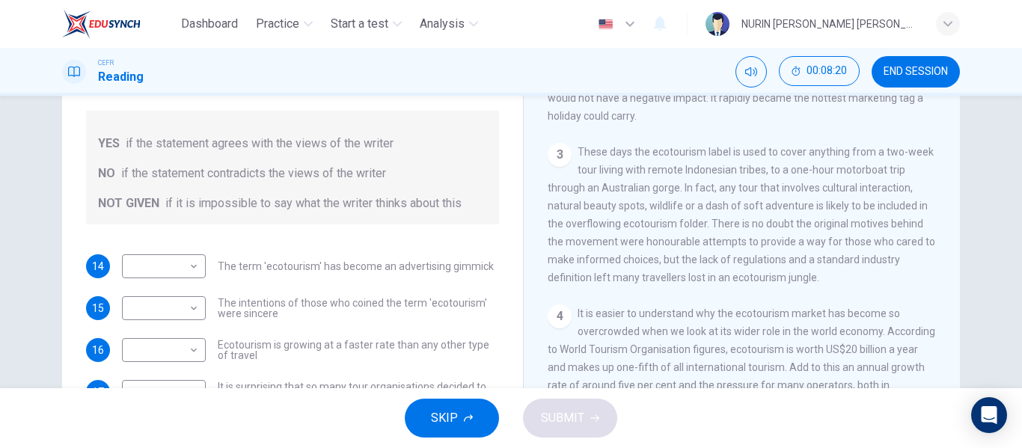
scroll to position [152, 0]
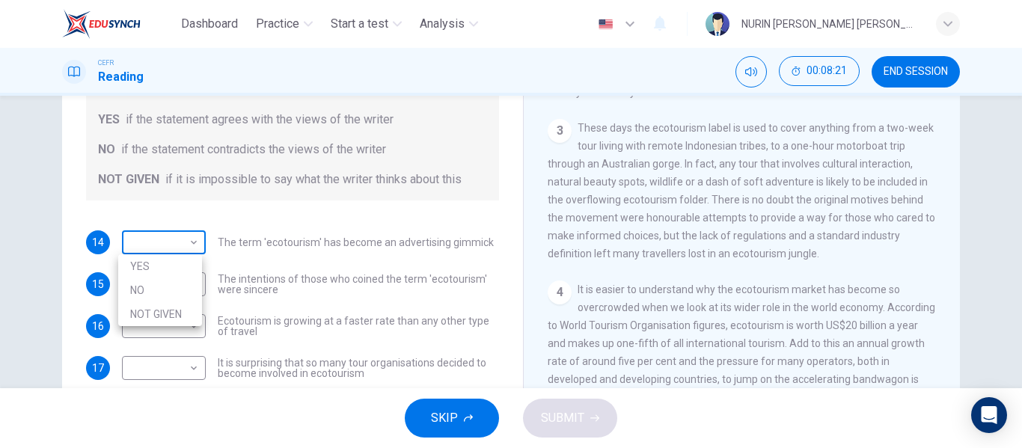
click at [182, 241] on body "Dashboard Practice Start a test Analysis English en ​ NURIN [PERSON_NAME] [PERS…" at bounding box center [511, 224] width 1022 height 448
click at [182, 241] on div at bounding box center [511, 224] width 1022 height 448
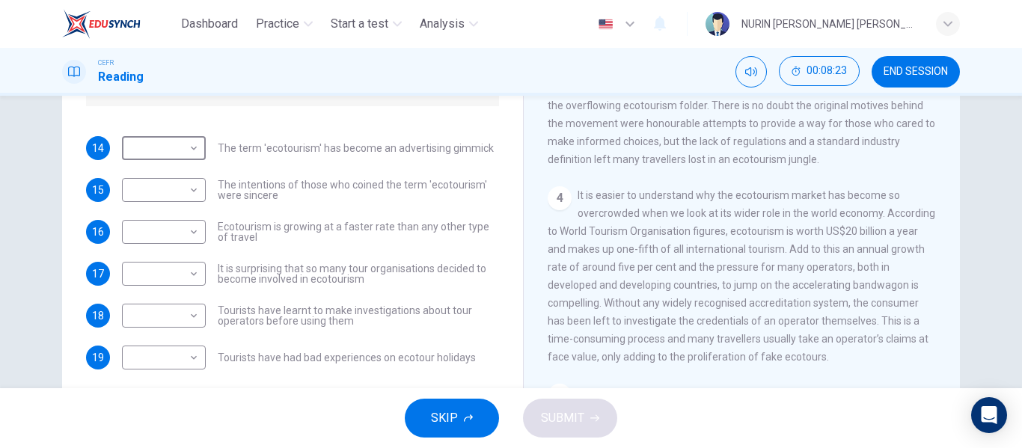
scroll to position [249, 0]
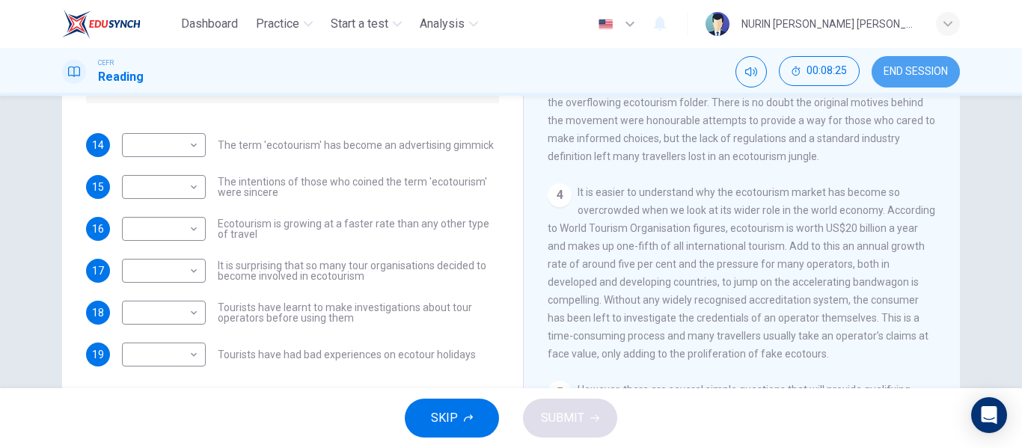
click at [919, 79] on button "END SESSION" at bounding box center [915, 71] width 88 height 31
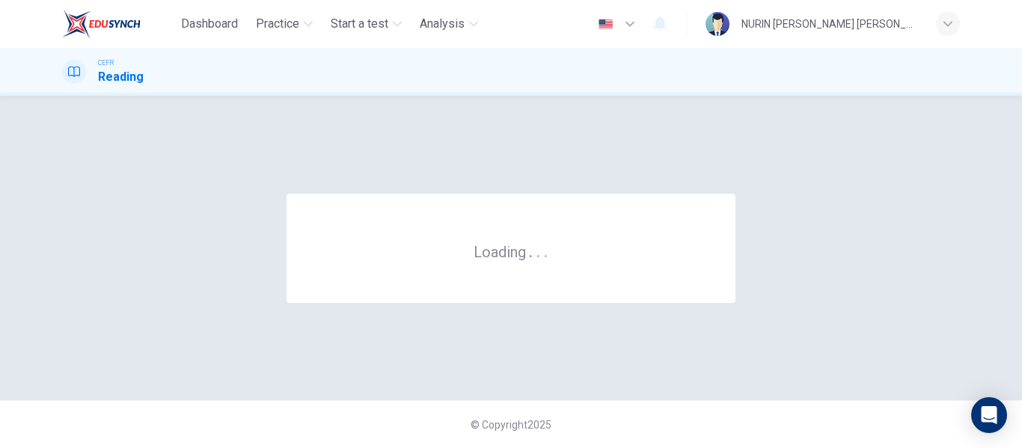
scroll to position [0, 0]
